Goal: Task Accomplishment & Management: Use online tool/utility

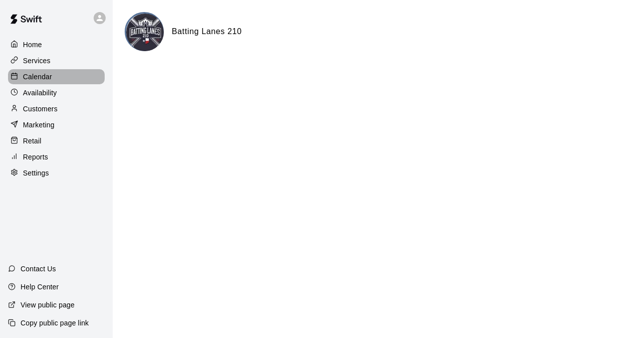
click at [52, 78] on div "Calendar" at bounding box center [56, 76] width 97 height 15
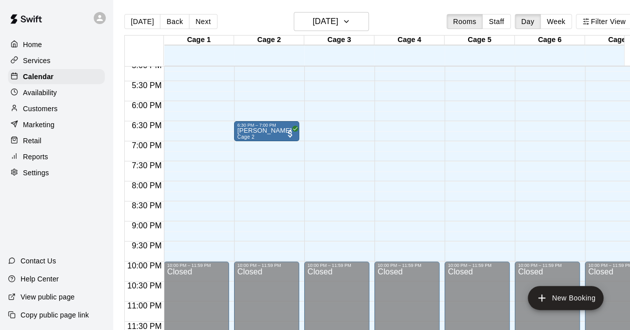
scroll to position [637, 0]
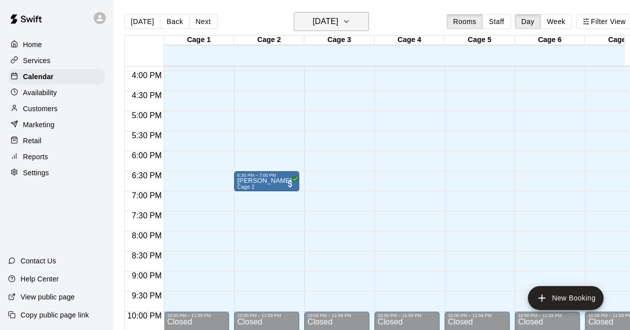
click at [333, 31] on button "[DATE]" at bounding box center [331, 21] width 75 height 19
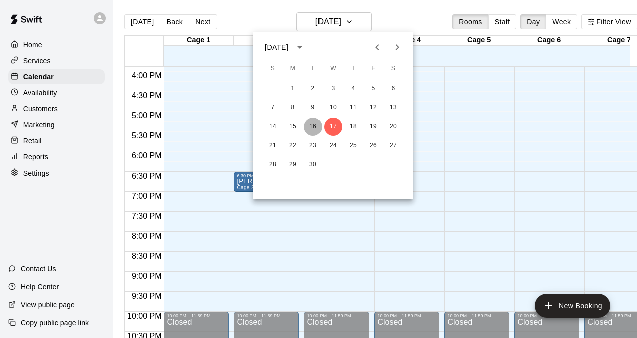
click at [310, 128] on button "16" at bounding box center [313, 127] width 18 height 18
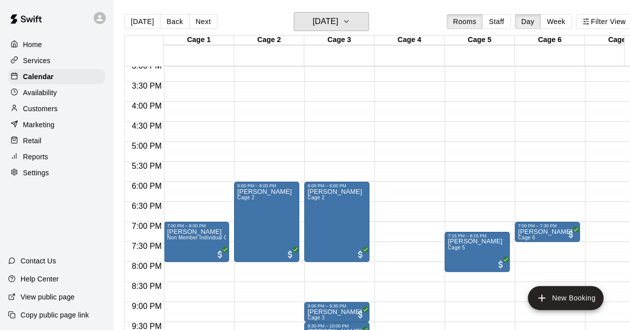
scroll to position [587, 0]
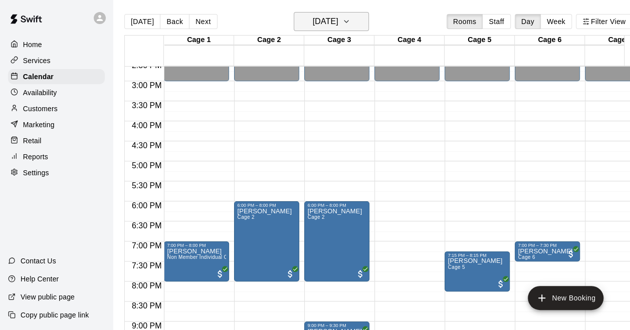
click at [338, 18] on h6 "[DATE]" at bounding box center [326, 22] width 26 height 14
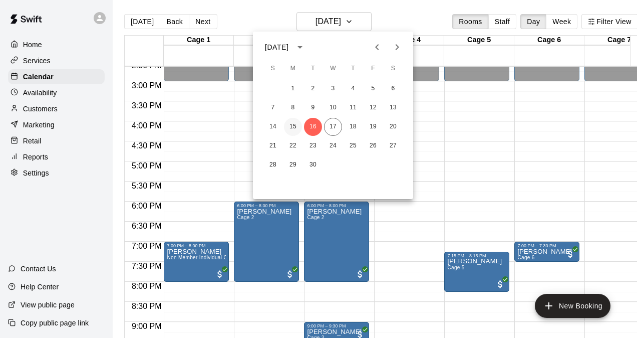
click at [295, 122] on button "15" at bounding box center [293, 127] width 18 height 18
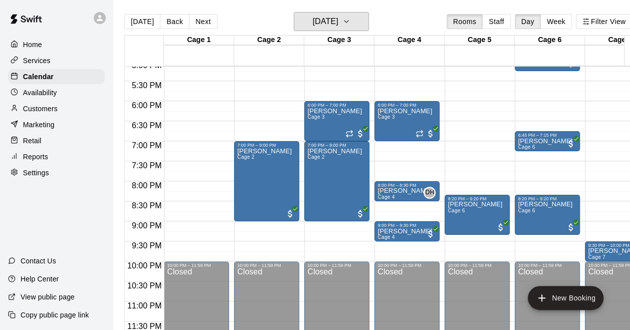
scroll to position [637, 0]
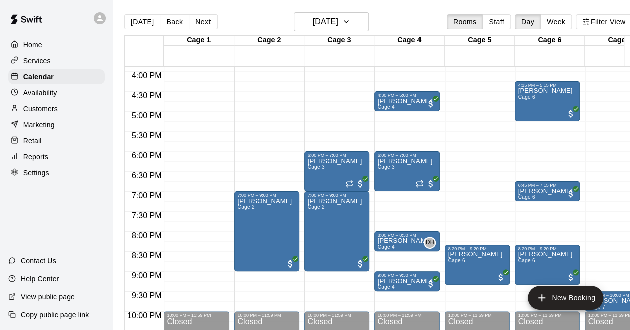
click at [332, 11] on main "[DATE] Back [DATE][DATE] Rooms Staff Day Week Filter View Cage 1 15 Mon Cage 2 …" at bounding box center [378, 173] width 531 height 346
click at [332, 22] on h6 "[DATE]" at bounding box center [326, 22] width 26 height 14
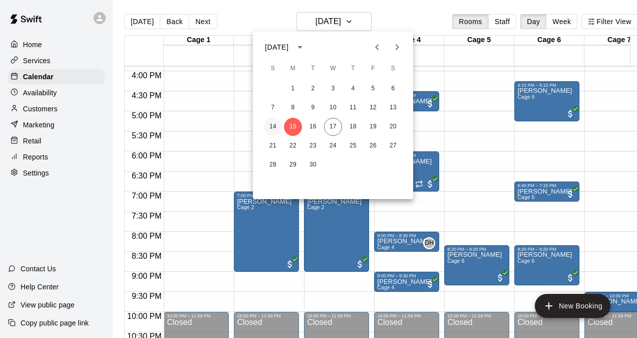
click at [271, 125] on button "14" at bounding box center [273, 127] width 18 height 18
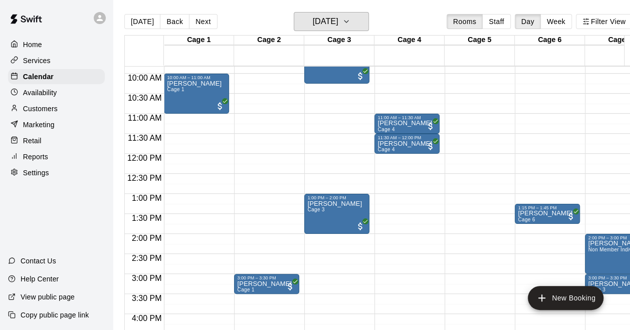
scroll to position [336, 0]
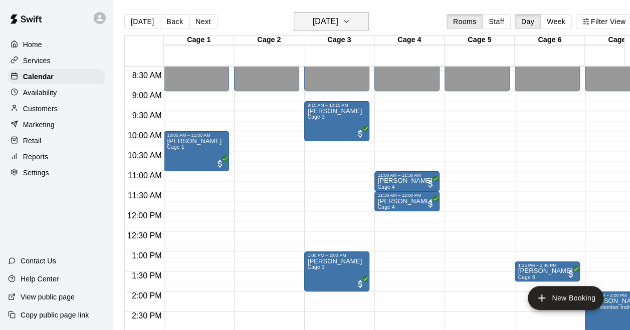
click at [333, 26] on h6 "[DATE]" at bounding box center [326, 22] width 26 height 14
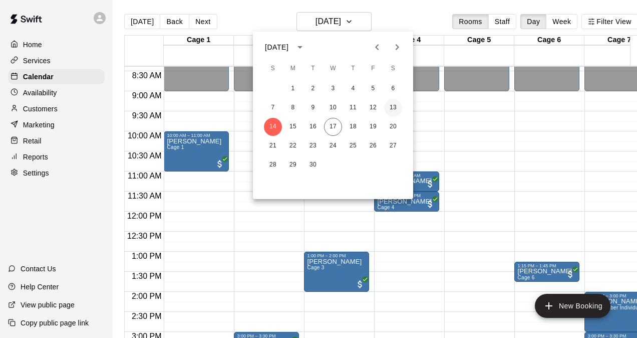
click at [397, 107] on button "13" at bounding box center [393, 108] width 18 height 18
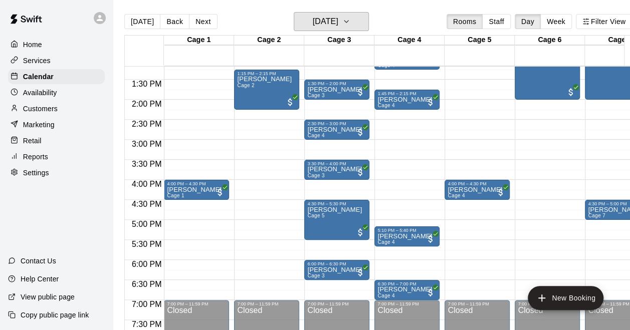
scroll to position [537, 0]
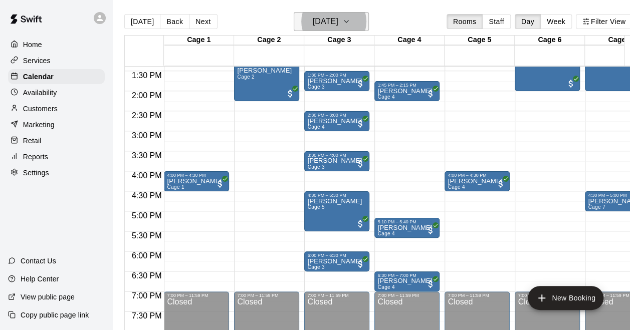
click at [338, 19] on h6 "[DATE]" at bounding box center [326, 22] width 26 height 14
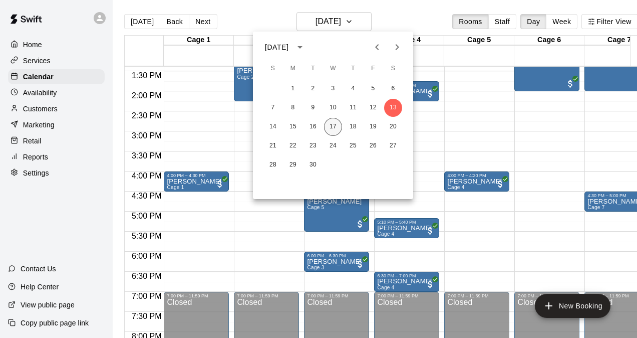
click at [337, 130] on button "17" at bounding box center [333, 127] width 18 height 18
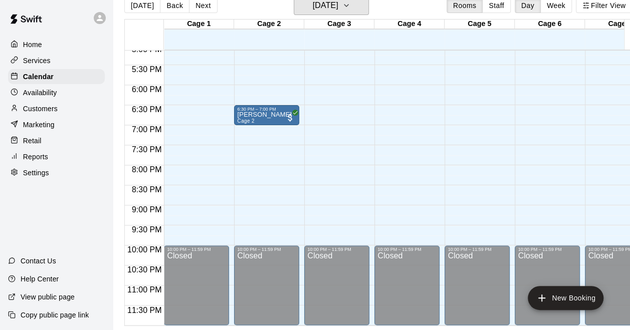
scroll to position [24, 0]
